Goal: Information Seeking & Learning: Learn about a topic

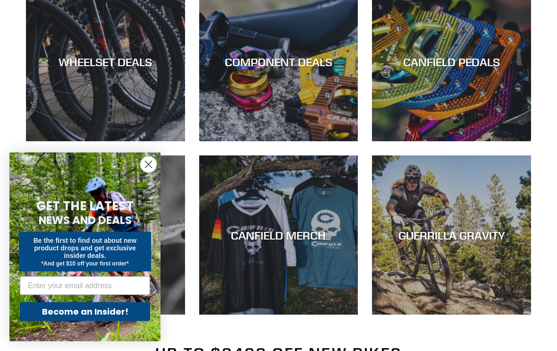
scroll to position [649, 0]
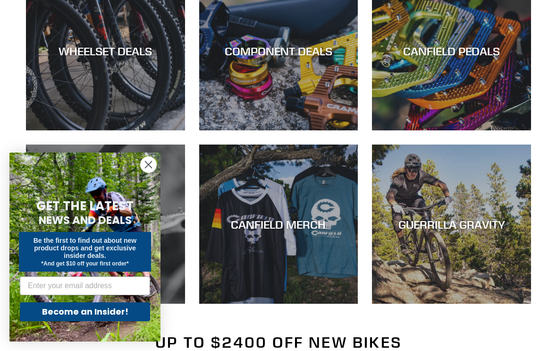
click at [143, 172] on circle "Close dialog" at bounding box center [149, 165] width 16 height 16
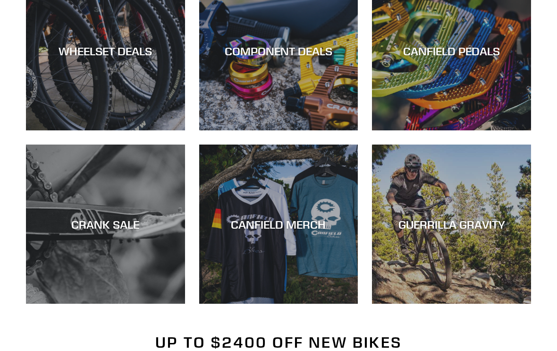
click at [314, 304] on div "CANFIELD MERCH" at bounding box center [278, 304] width 159 height 0
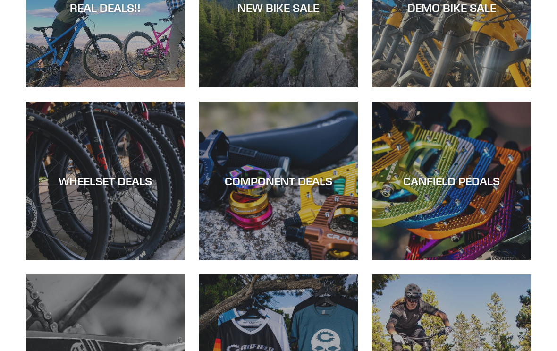
scroll to position [519, 0]
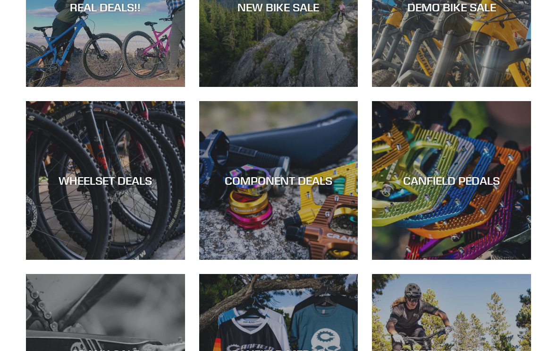
click at [94, 260] on div "WHEELSET DEALS" at bounding box center [105, 260] width 159 height 0
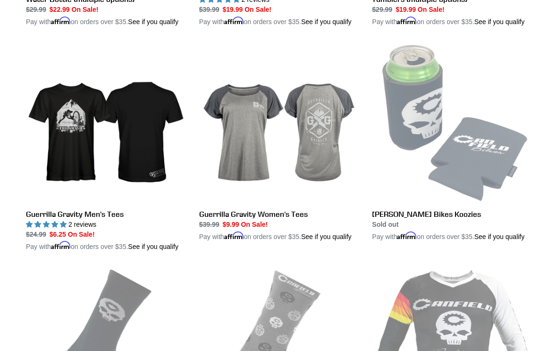
scroll to position [1634, 0]
click at [65, 180] on link "Guerrilla Gravity Men's Tees" at bounding box center [105, 147] width 159 height 208
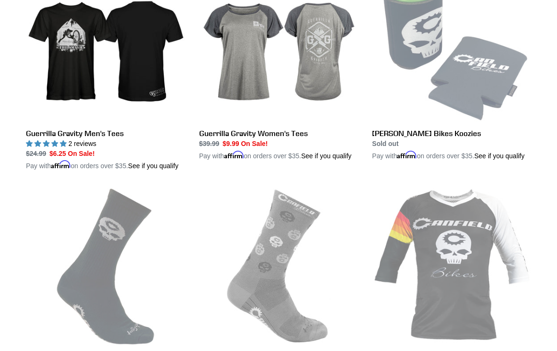
scroll to position [1659, 0]
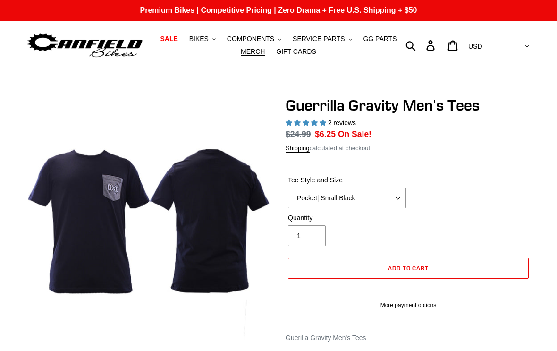
select select "highest-rating"
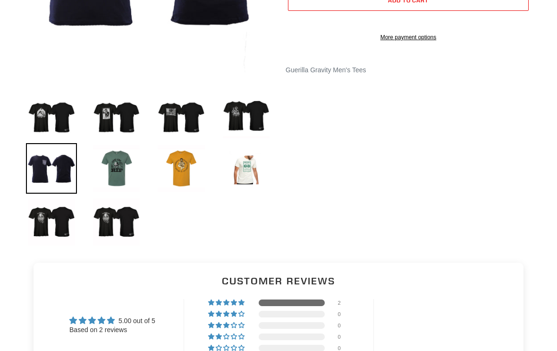
scroll to position [268, 0]
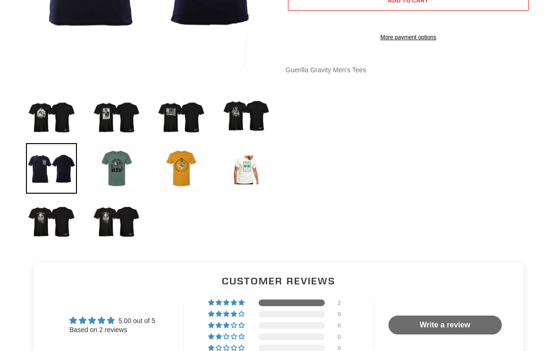
click at [47, 120] on img at bounding box center [51, 114] width 51 height 51
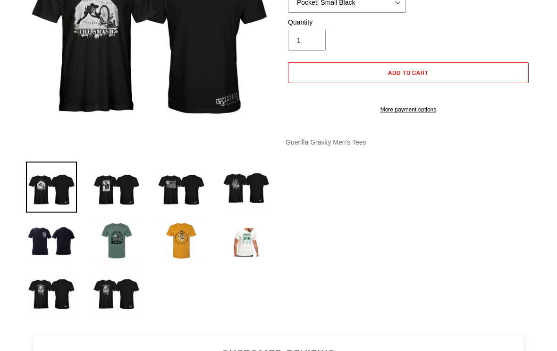
scroll to position [195, 0]
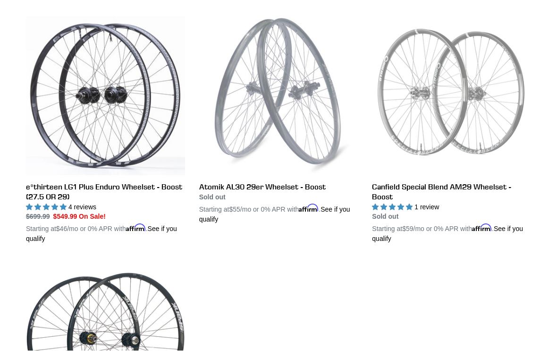
scroll to position [265, 0]
click at [96, 147] on link "e*thirteen LG1 Plus Enduro Wheelset - Boost (27.5 OR 29)" at bounding box center [105, 130] width 159 height 228
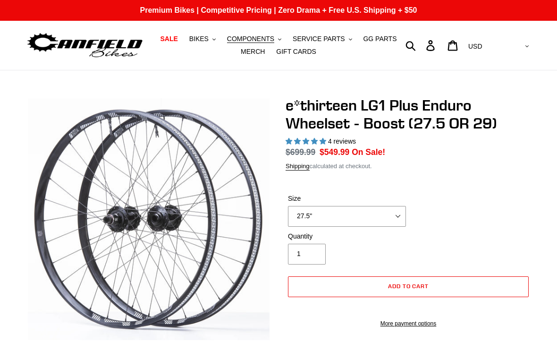
select select "highest-rating"
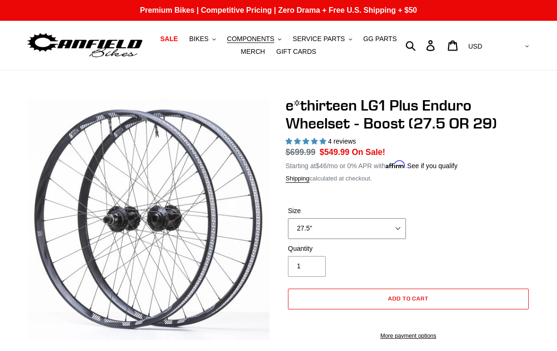
click at [384, 229] on select "27.5" 29"" at bounding box center [347, 228] width 118 height 21
select select "29""
click at [175, 16] on p "Premium Bikes | Competitive Pricing | Zero Drama + Free U.S. Shipping + $50" at bounding box center [278, 10] width 557 height 21
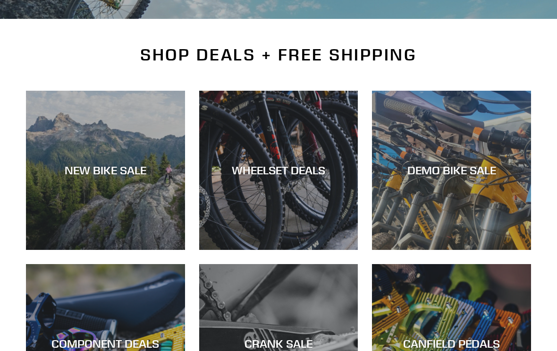
scroll to position [193, 0]
click at [90, 250] on div "NEW BIKE SALE" at bounding box center [105, 250] width 159 height 0
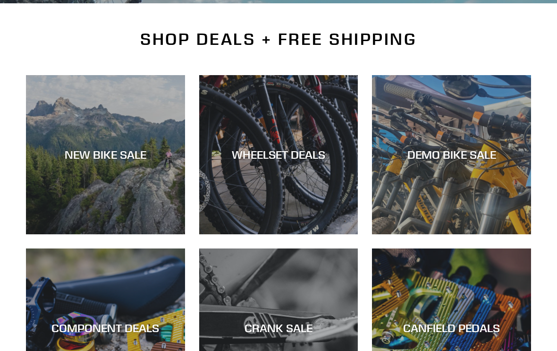
scroll to position [208, 0]
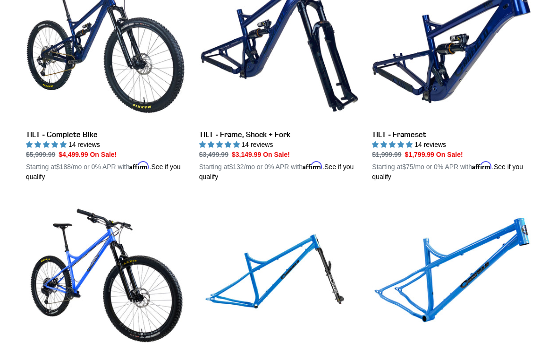
scroll to position [1372, 0]
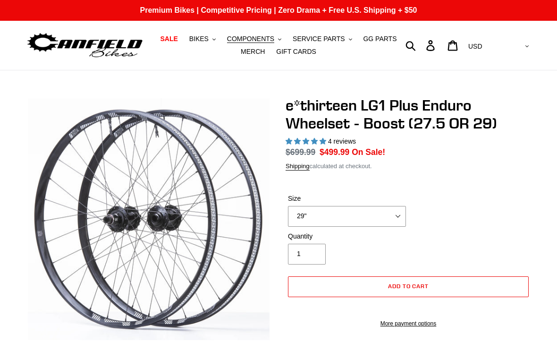
select select "highest-rating"
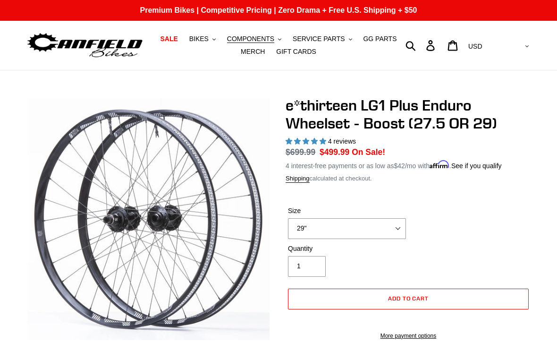
click at [246, 39] on span "COMPONENTS" at bounding box center [250, 39] width 47 height 8
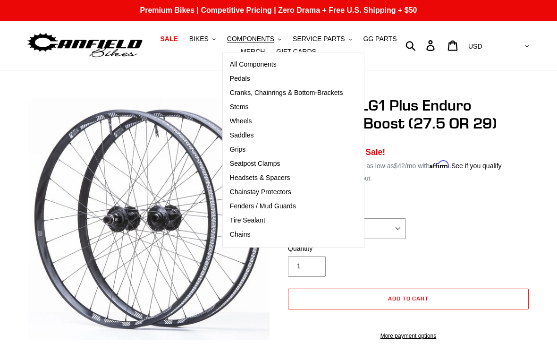
click at [245, 67] on span "All Components" at bounding box center [253, 64] width 47 height 8
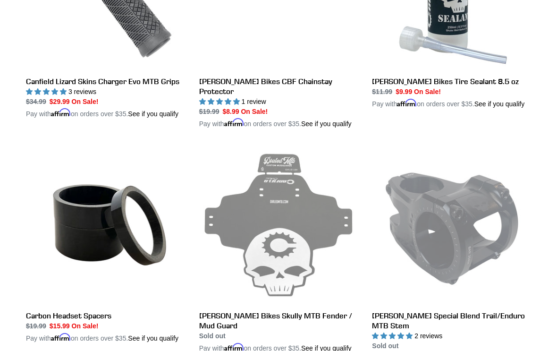
scroll to position [1823, 0]
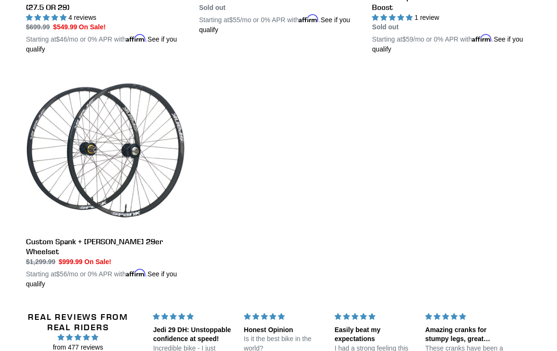
scroll to position [449, 0]
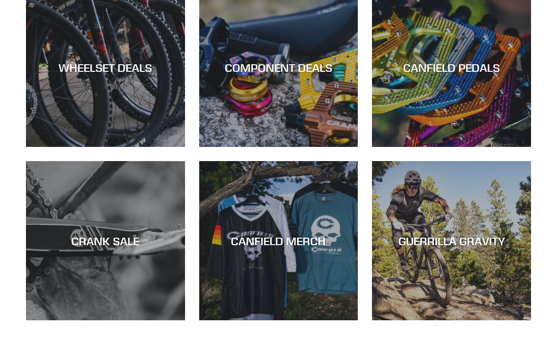
scroll to position [632, 0]
click at [301, 247] on div "CANFIELD MERCH" at bounding box center [278, 241] width 159 height 14
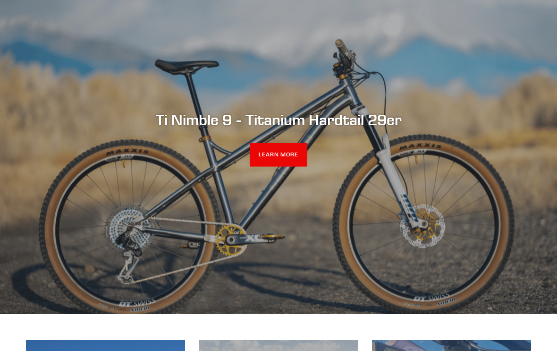
scroll to position [91, 0]
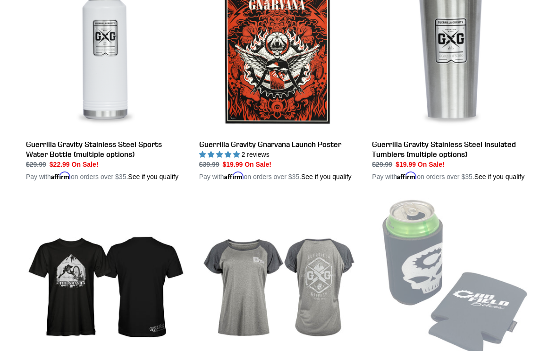
scroll to position [1469, 0]
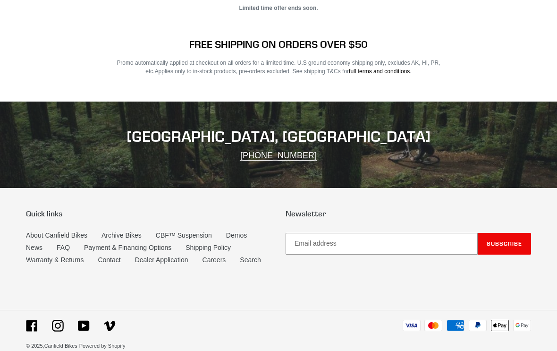
scroll to position [1903, 0]
click at [184, 236] on link "CBF™ Suspension" at bounding box center [184, 236] width 56 height 8
